Goal: Navigation & Orientation: Find specific page/section

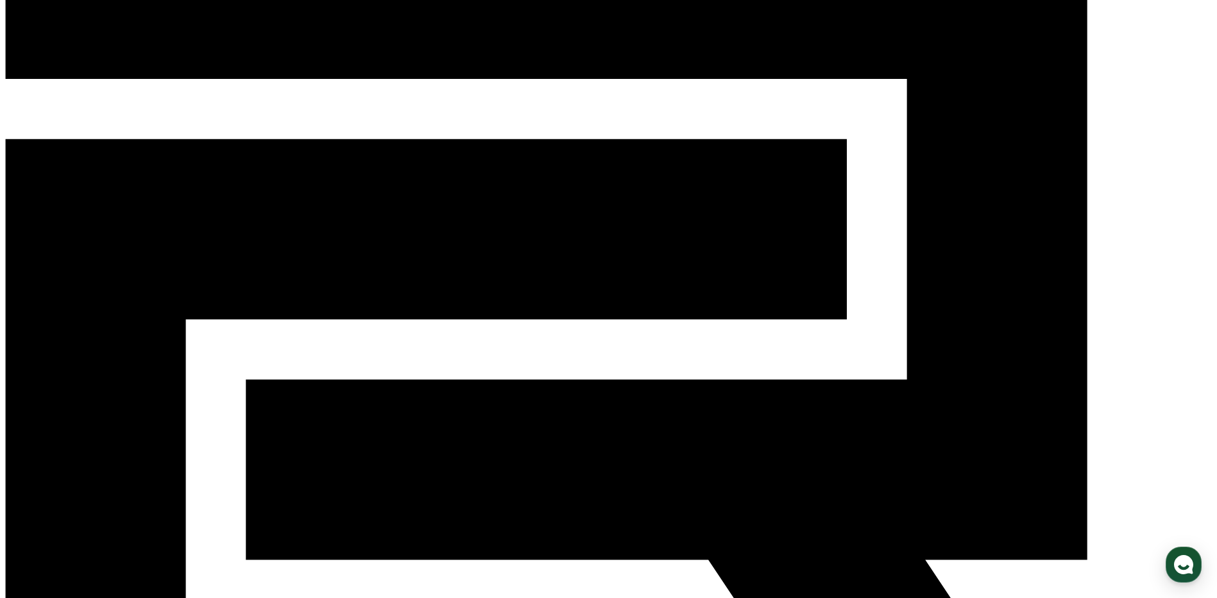
scroll to position [128, 0]
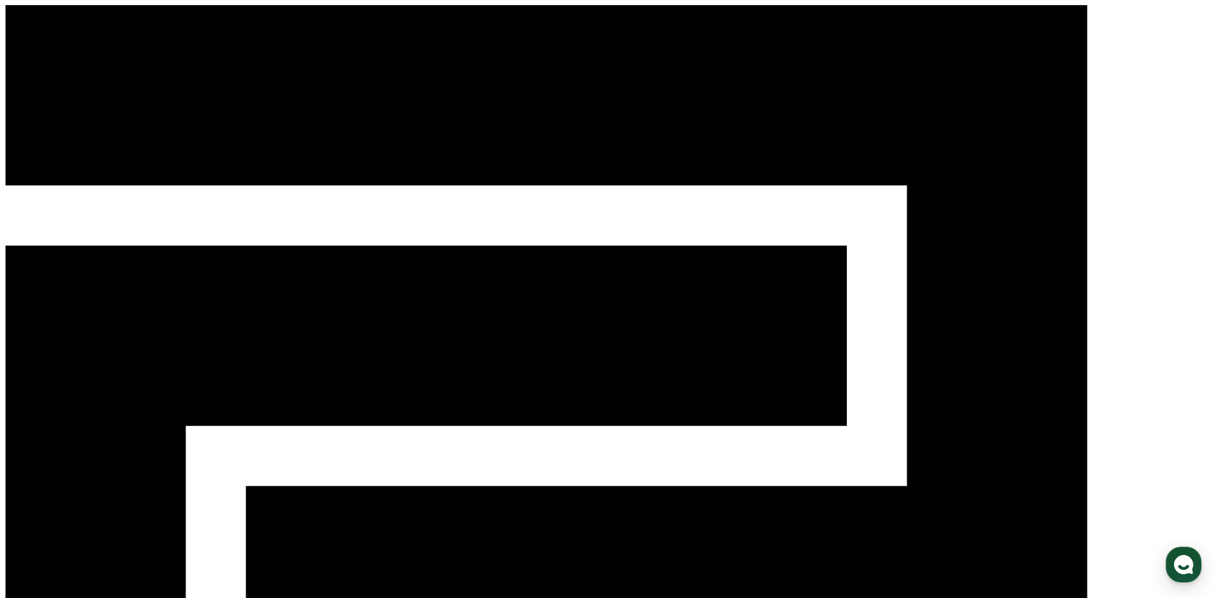
select select "**********"
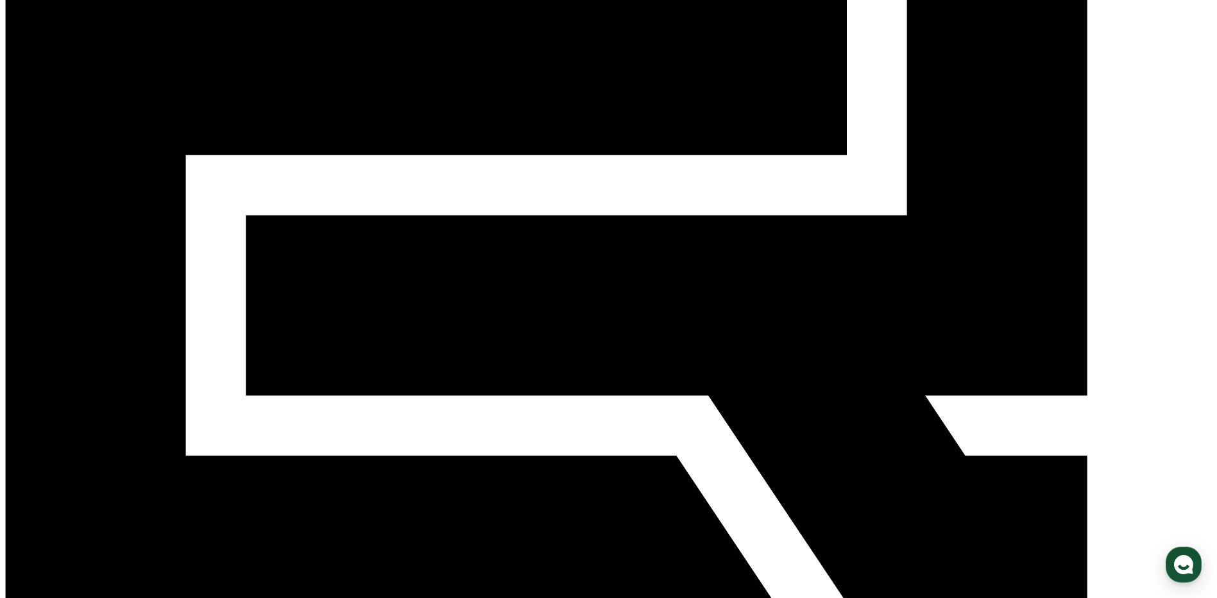
scroll to position [14, 0]
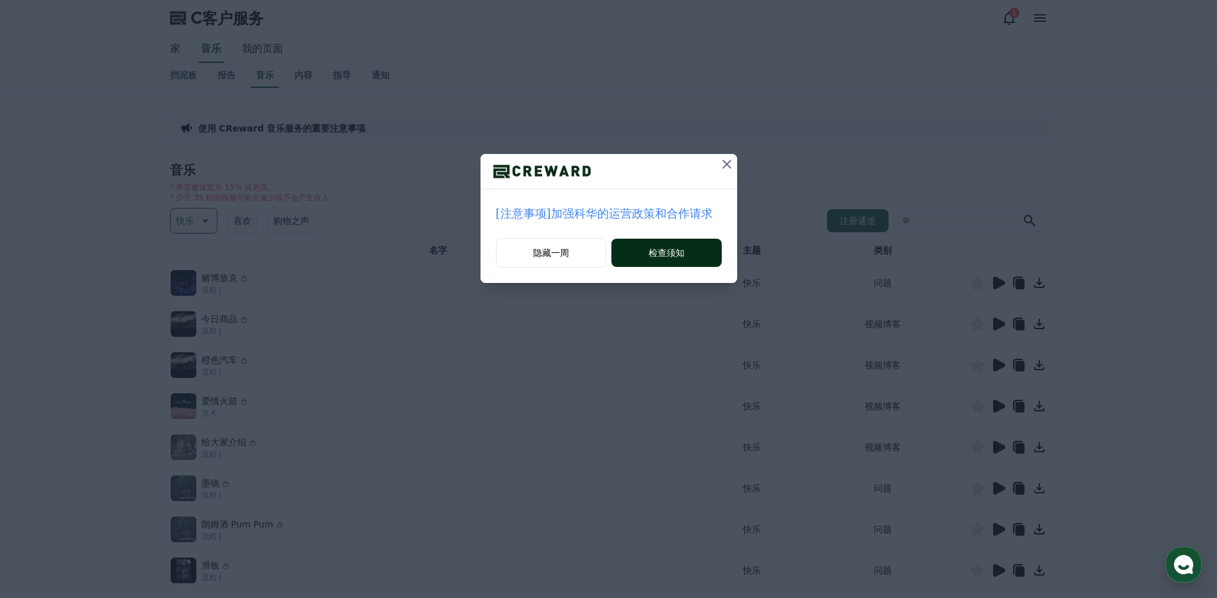
click at [661, 251] on font "检查须知" at bounding box center [667, 252] width 36 height 13
